Goal: Task Accomplishment & Management: Manage account settings

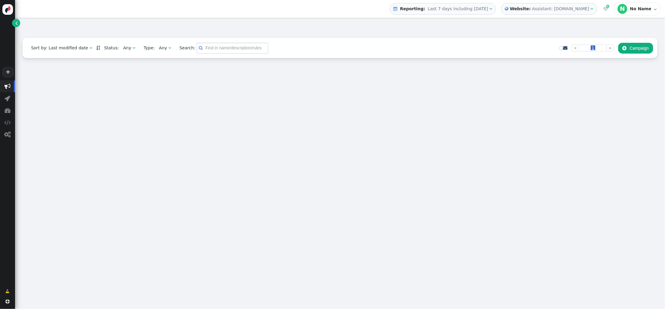
click at [549, 8] on div "Assistant: [DOMAIN_NAME]" at bounding box center [560, 9] width 57 height 6
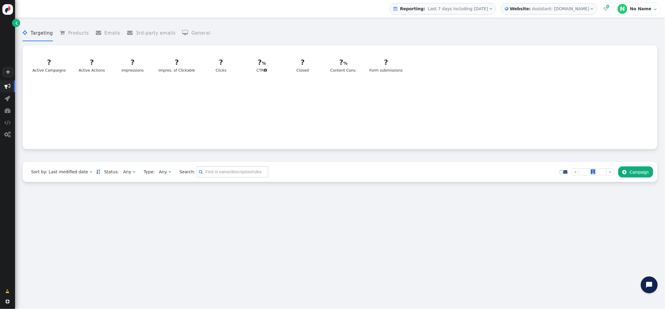
drag, startPoint x: 546, startPoint y: 28, endPoint x: 578, endPoint y: 64, distance: 48.4
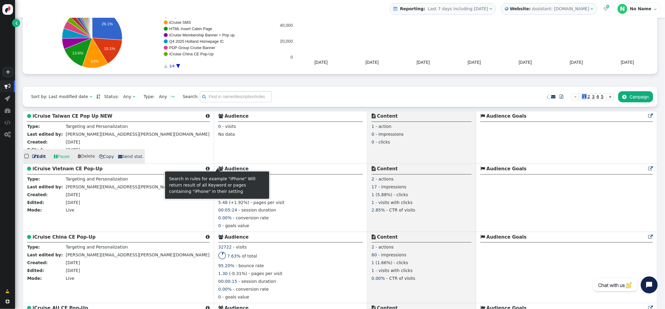
scroll to position [76, 0]
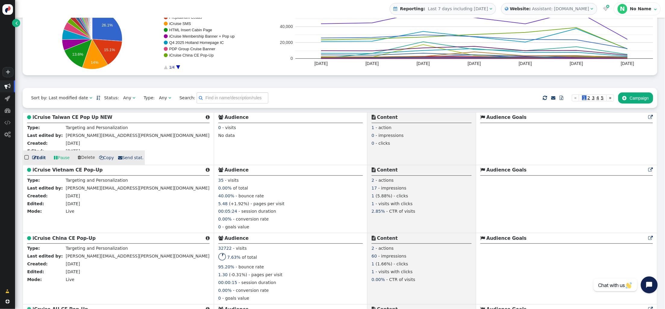
click at [86, 119] on b "iCruise Taiwan CE Pop Up NEW" at bounding box center [73, 117] width 80 height 5
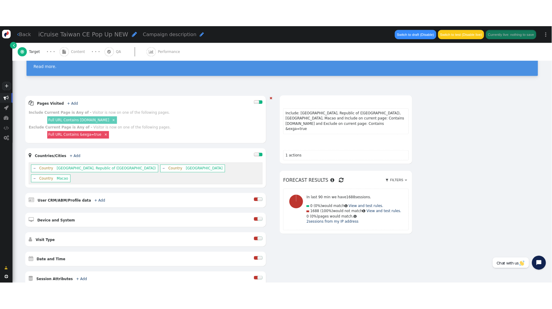
scroll to position [42, 0]
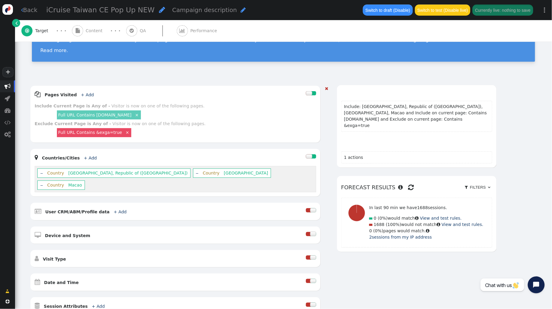
click at [72, 174] on span "China, Republic of (Taiwan)" at bounding box center [127, 173] width 119 height 5
click at [83, 93] on link "+ Add" at bounding box center [87, 94] width 13 height 5
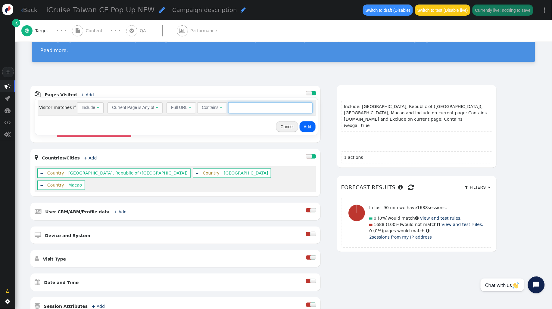
click at [242, 110] on input "text" at bounding box center [270, 107] width 84 height 11
type input "icruise.com"
click at [304, 128] on button "Add" at bounding box center [308, 126] width 16 height 11
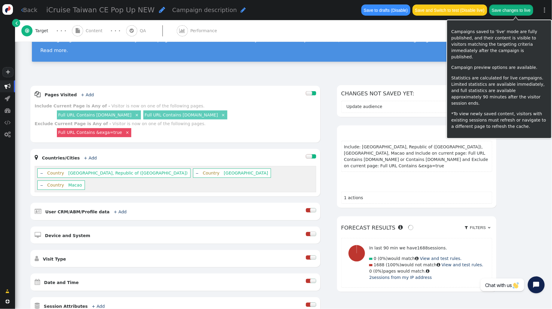
click at [517, 13] on button "Save changes to live" at bounding box center [512, 10] width 44 height 11
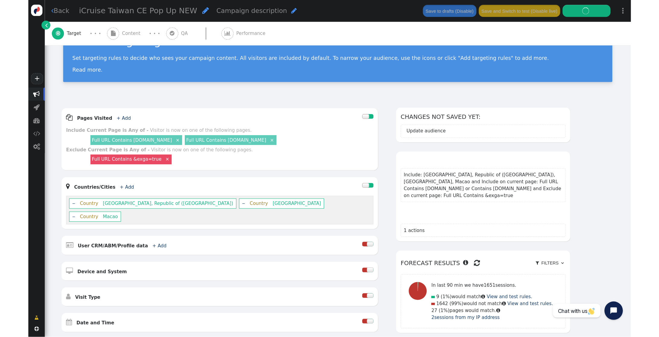
scroll to position [0, 0]
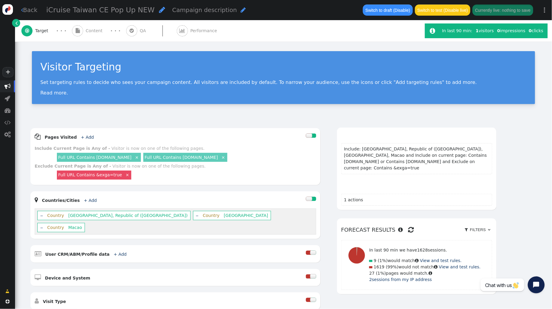
click at [343, 41] on div " Target · · ·  Content · · ·  QA  Performance" at bounding box center [219, 30] width 397 height 21
